Goal: Check status: Check status

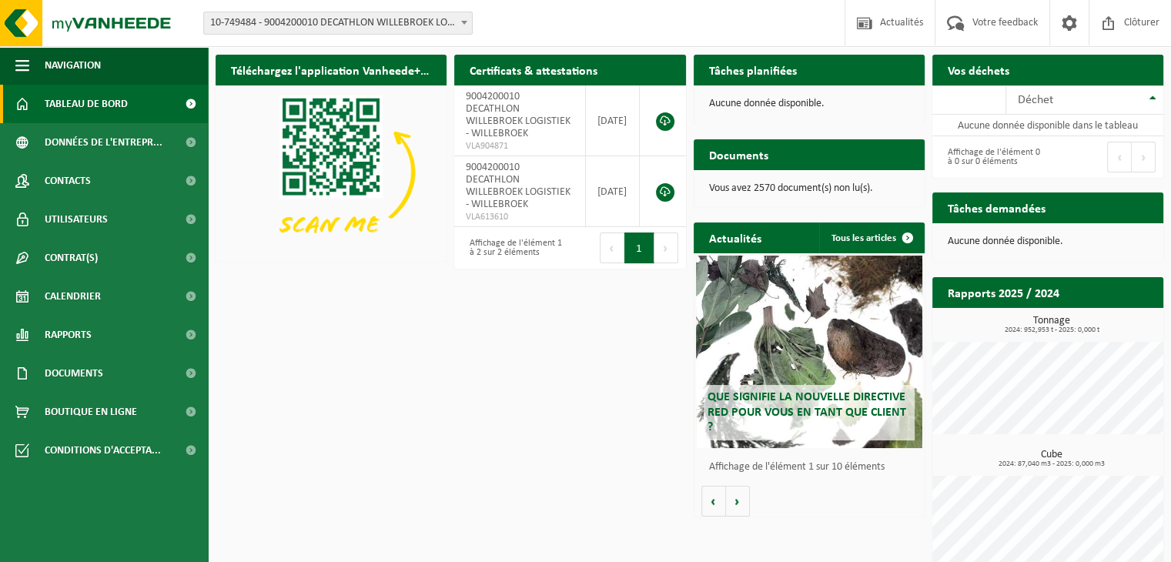
click at [440, 26] on span "10-749484 - 9004200010 DECATHLON WILLEBROEK LOGISTIEK - WILLEBROEK" at bounding box center [338, 23] width 268 height 22
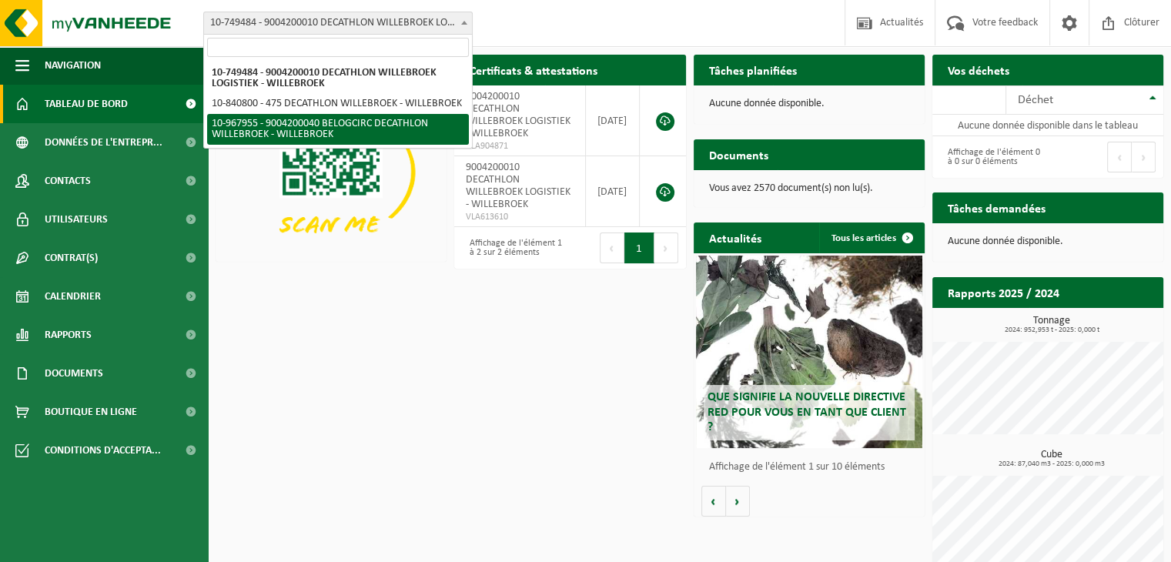
select select "154029"
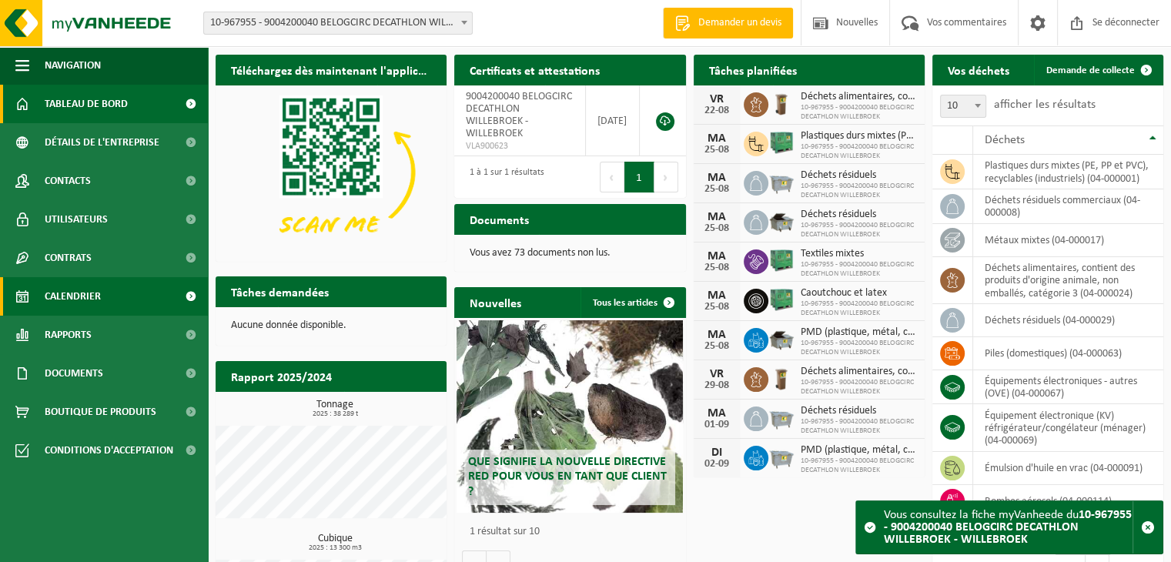
click at [80, 300] on font "Calendrier" at bounding box center [73, 297] width 56 height 12
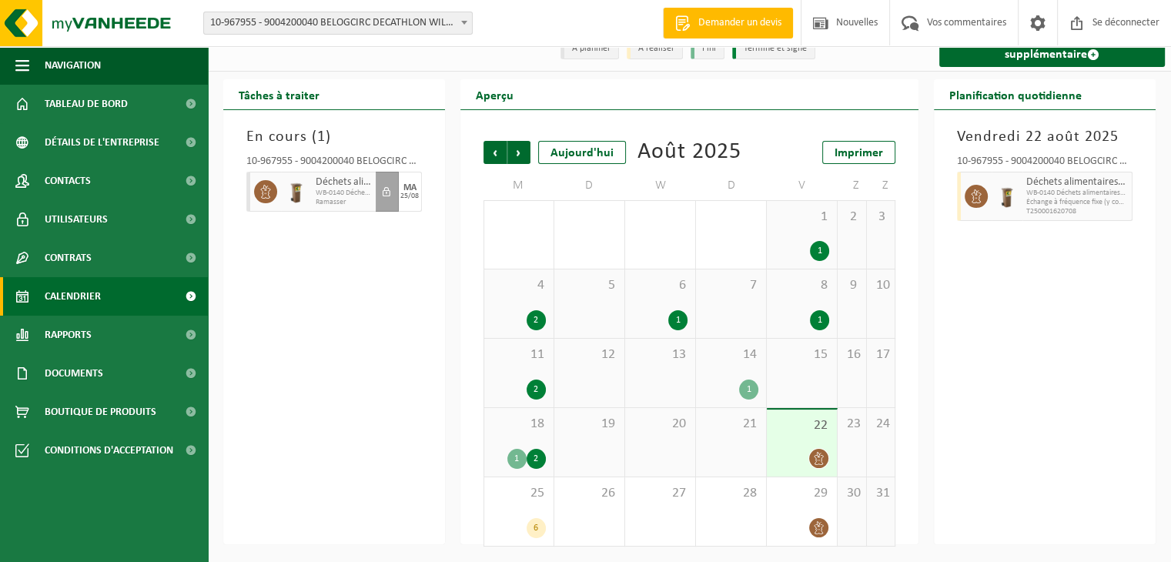
scroll to position [46, 0]
click at [523, 511] on div "25 6" at bounding box center [518, 511] width 69 height 69
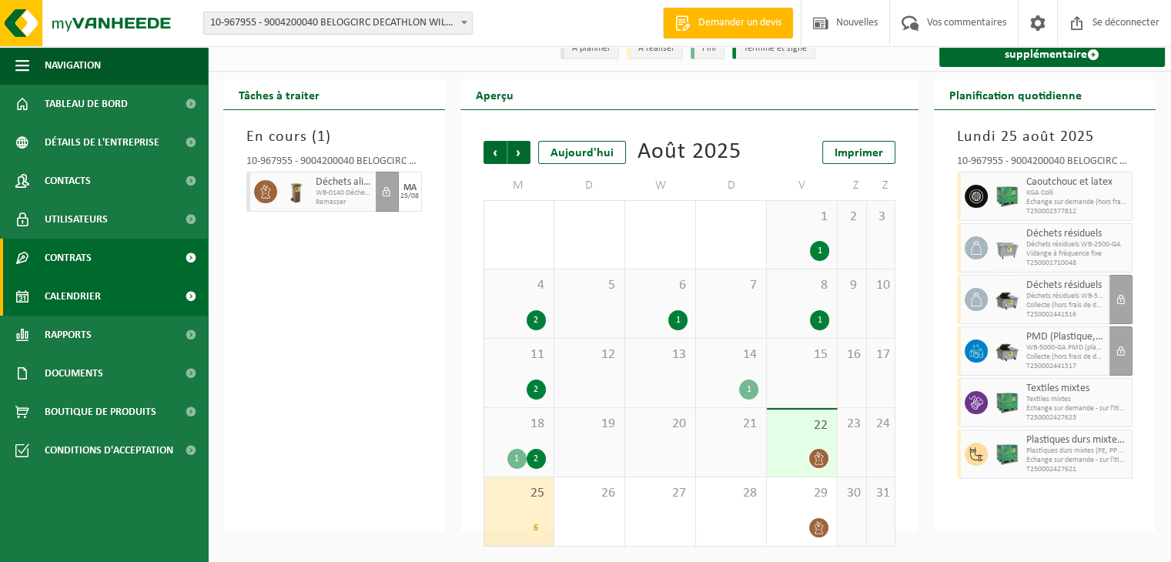
click at [75, 261] on font "Contrats" at bounding box center [68, 259] width 47 height 12
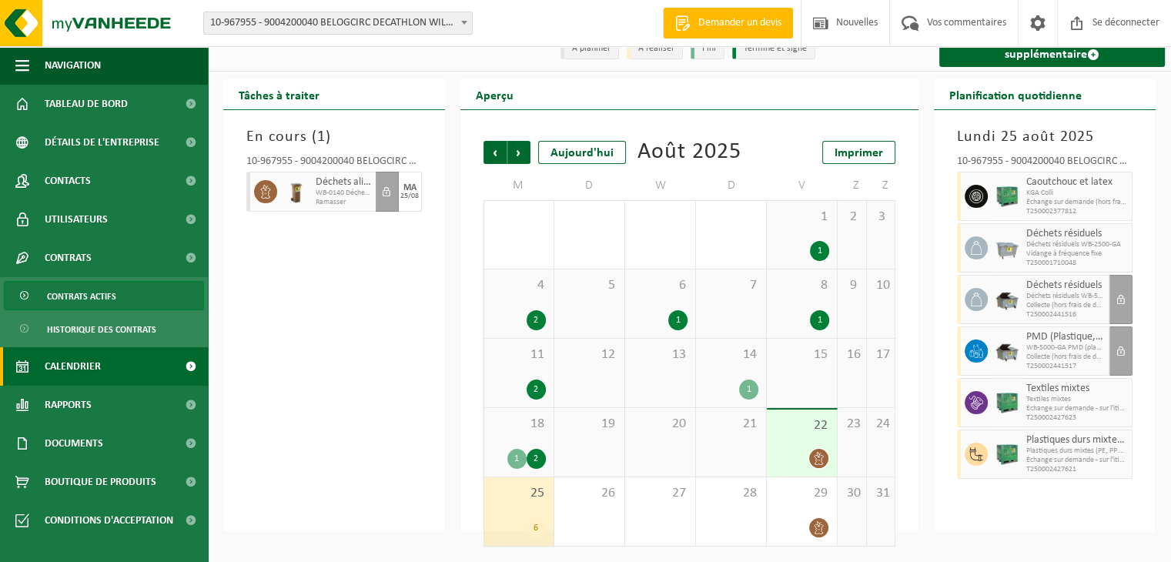
click at [99, 298] on font "Contrats actifs" at bounding box center [81, 297] width 69 height 9
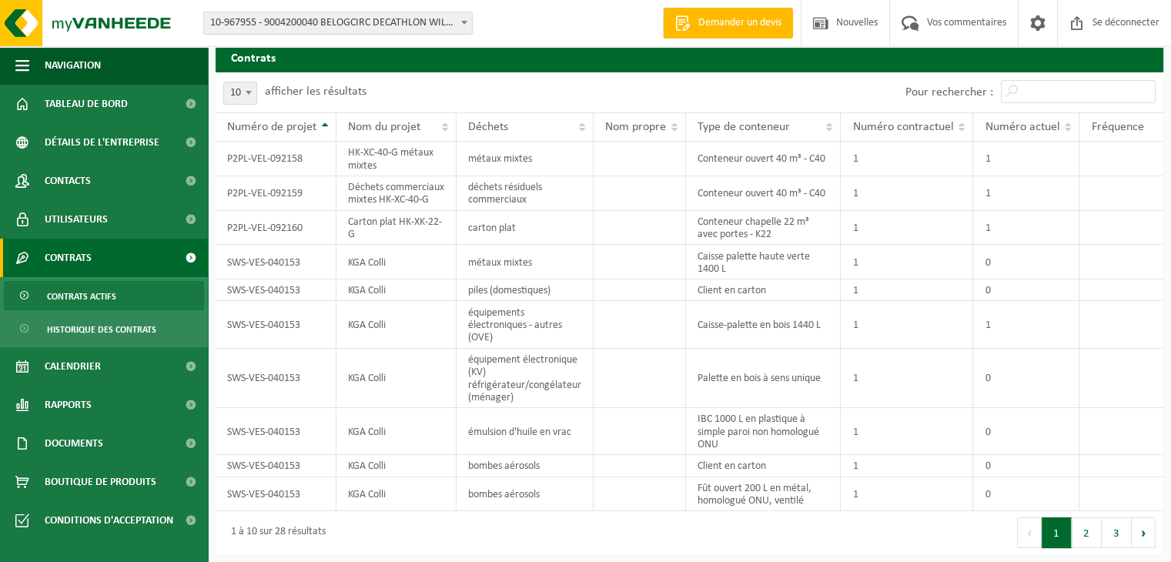
scroll to position [45, 0]
click at [1119, 539] on button "3" at bounding box center [1117, 532] width 30 height 31
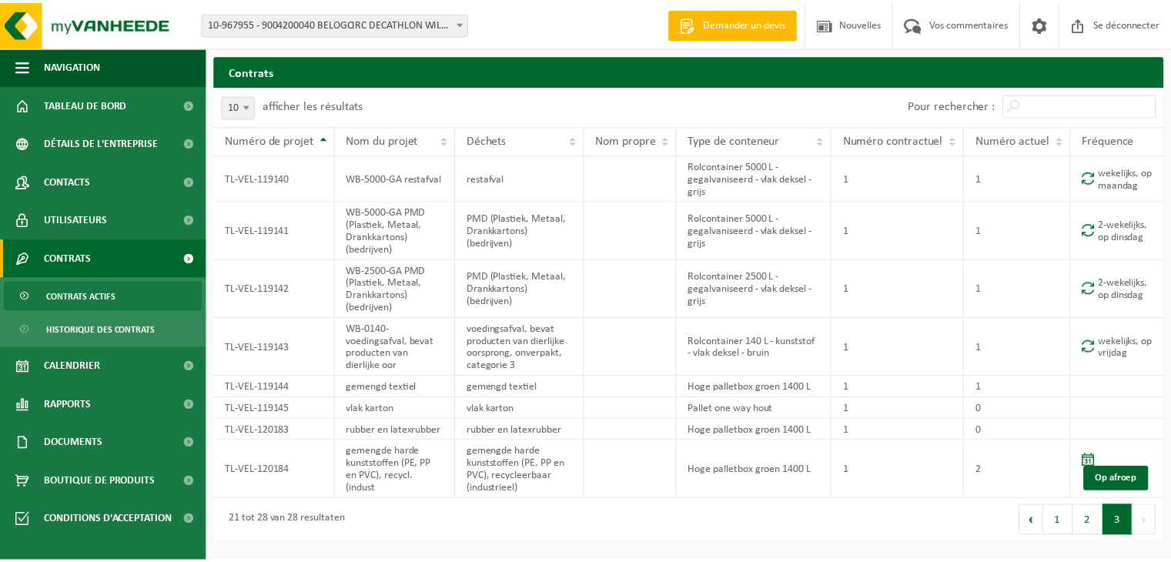
scroll to position [58, 0]
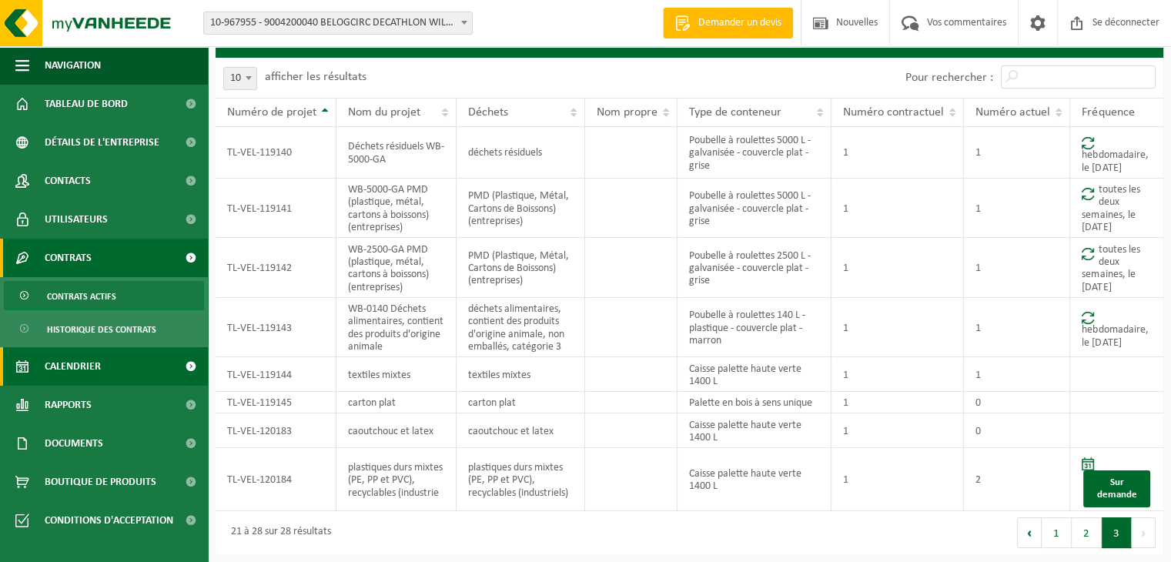
click at [83, 363] on font "Calendrier" at bounding box center [73, 367] width 56 height 12
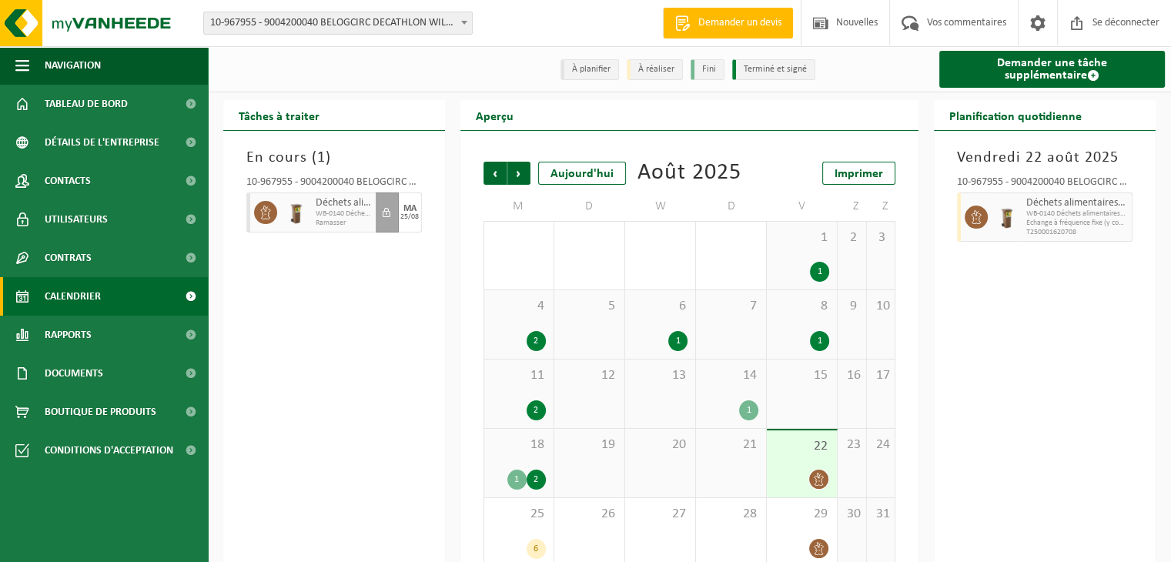
scroll to position [46, 0]
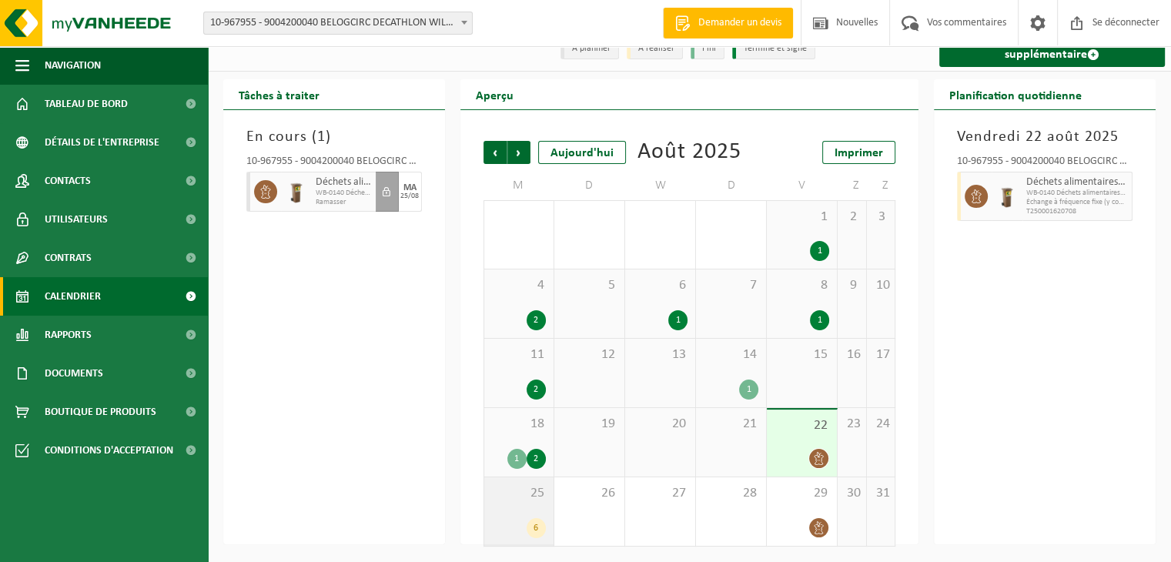
click at [511, 503] on div "25 6" at bounding box center [518, 511] width 69 height 69
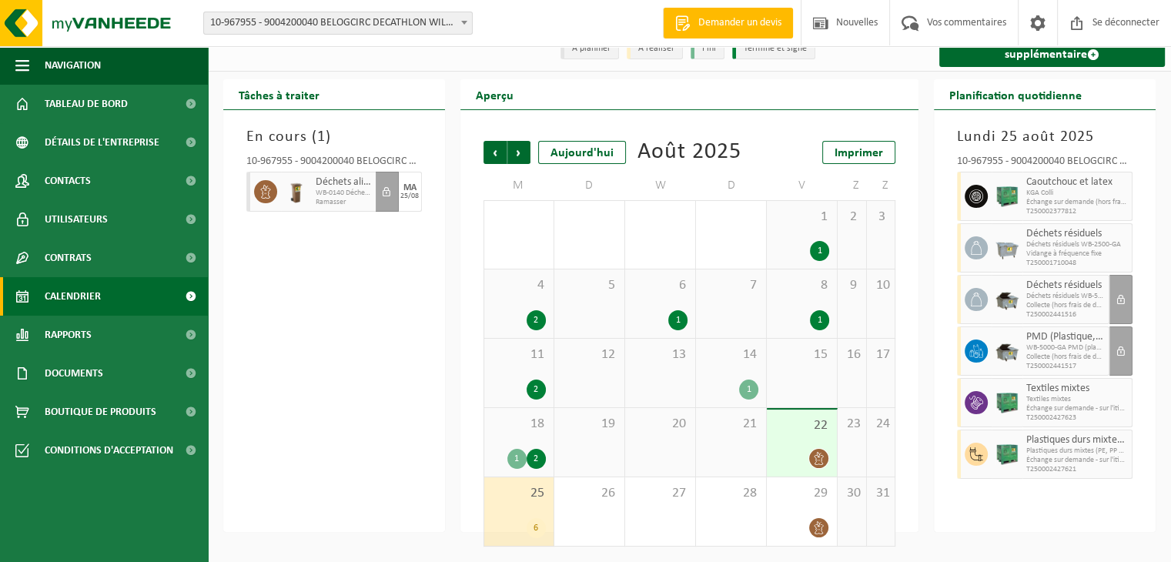
click at [306, 333] on div "En cours ( 1 ) 10-967955 - 9004200040 BELOGCIRC DECATHLON WILLEBROEK - WILLEBRO…" at bounding box center [334, 321] width 222 height 422
click at [794, 443] on div "22" at bounding box center [802, 443] width 70 height 67
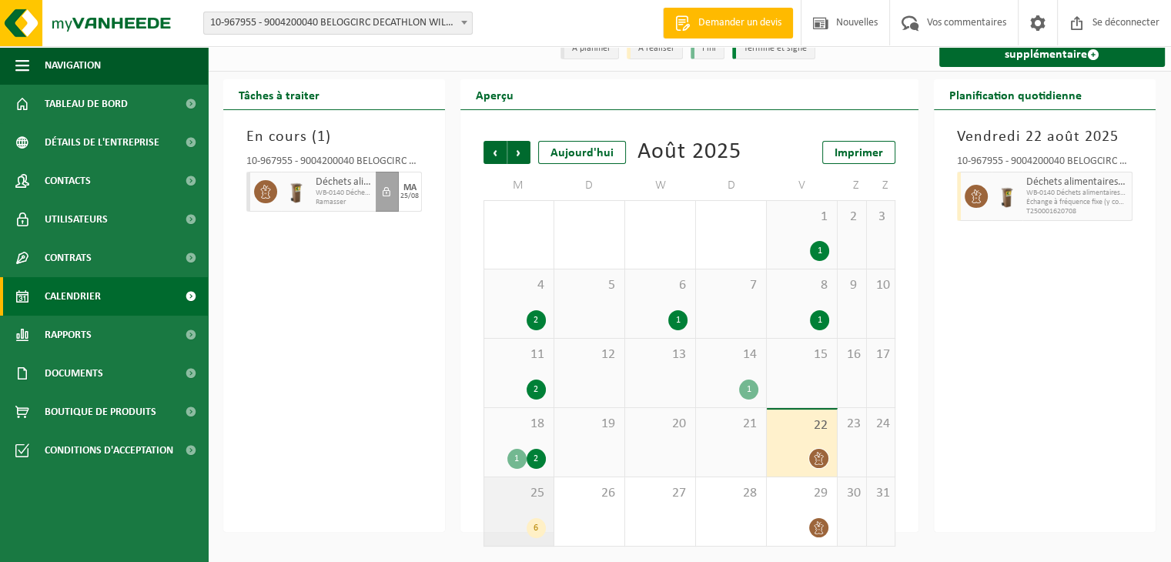
click at [516, 509] on div "25 6" at bounding box center [518, 511] width 69 height 69
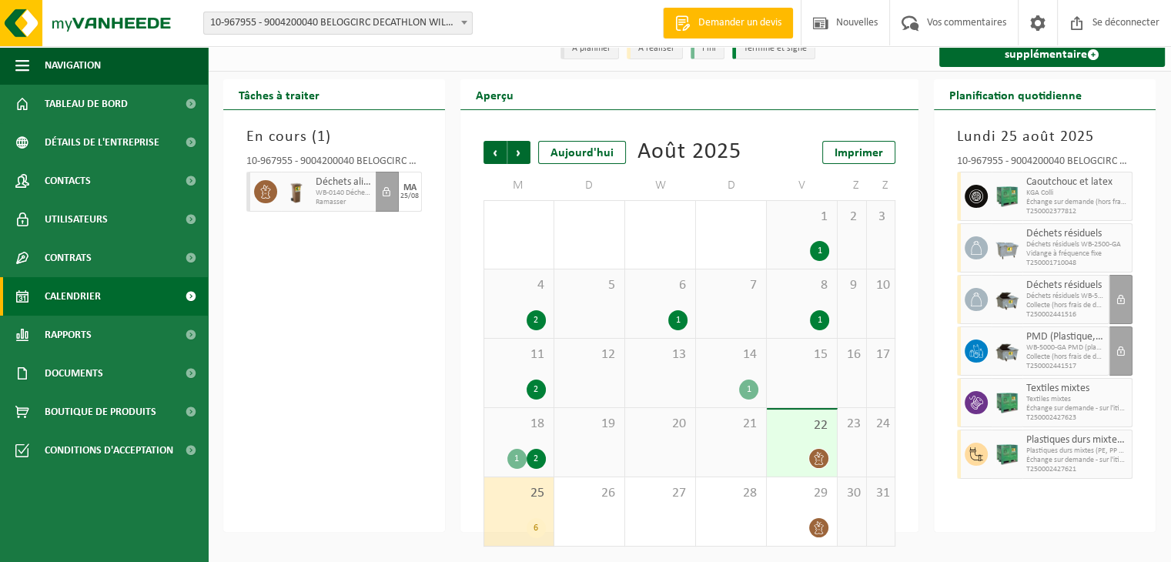
click at [314, 273] on div "En cours ( 1 ) 10-967955 - 9004200040 BELOGCIRC DECATHLON WILLEBROEK - WILLEBRO…" at bounding box center [334, 321] width 222 height 422
